Goal: Find contact information: Find contact information

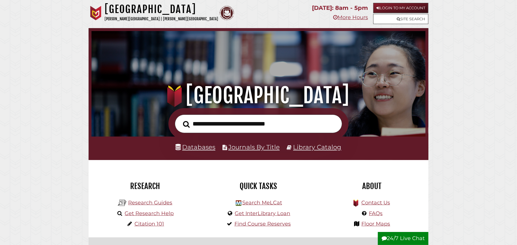
scroll to position [110, 331]
click at [344, 20] on link "More Hours" at bounding box center [350, 17] width 35 height 6
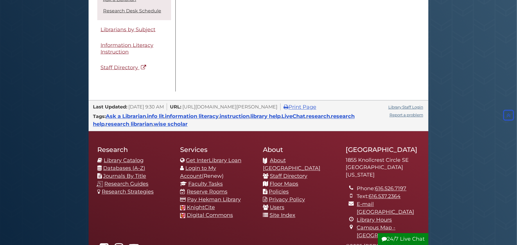
scroll to position [599, 0]
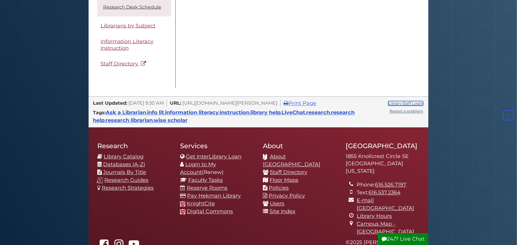
drag, startPoint x: 411, startPoint y: 102, endPoint x: 410, endPoint y: 109, distance: 7.0
click at [411, 102] on link "Library Staff Login" at bounding box center [405, 103] width 35 height 5
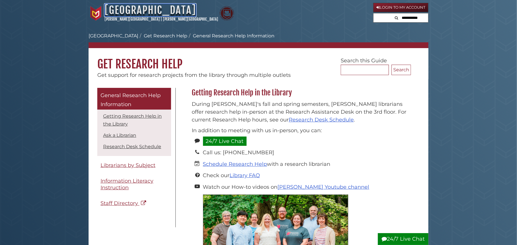
click at [135, 11] on link "[GEOGRAPHIC_DATA]" at bounding box center [150, 10] width 91 height 13
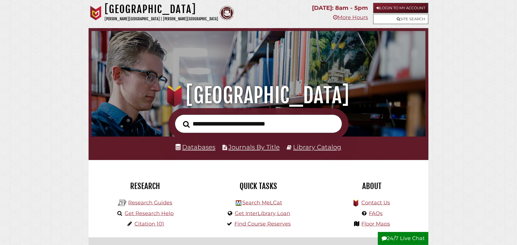
scroll to position [110, 331]
click at [350, 17] on link "More Hours" at bounding box center [350, 17] width 35 height 6
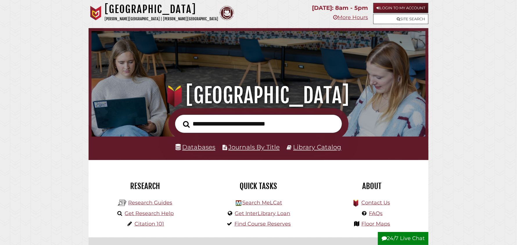
scroll to position [110, 331]
click at [379, 203] on link "Contact Us" at bounding box center [375, 203] width 29 height 6
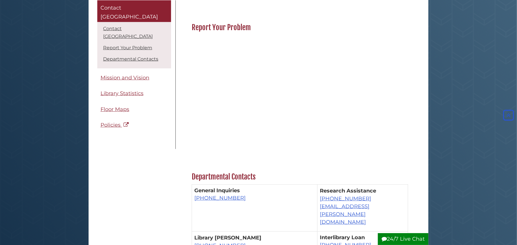
scroll to position [232, 0]
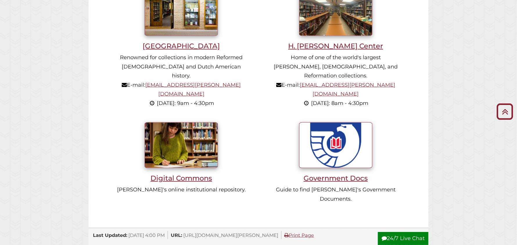
scroll to position [551, 0]
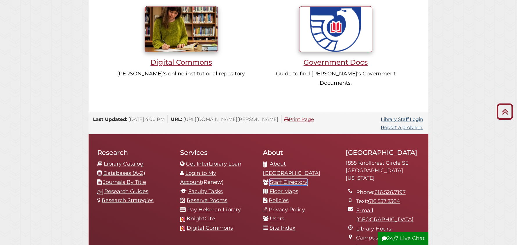
click at [284, 179] on link "Staff Directory" at bounding box center [288, 182] width 37 height 6
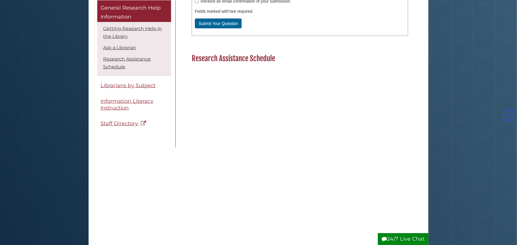
scroll to position [435, 0]
